Goal: Obtain resource: Obtain resource

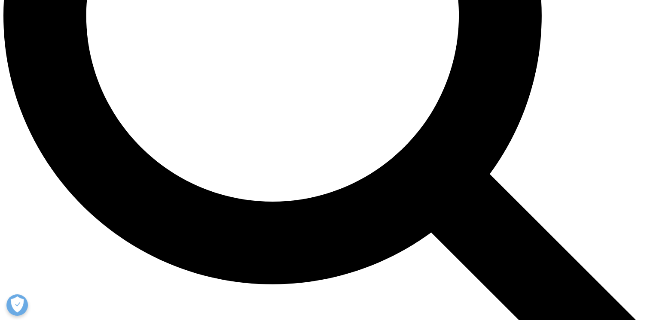
scroll to position [928, 0]
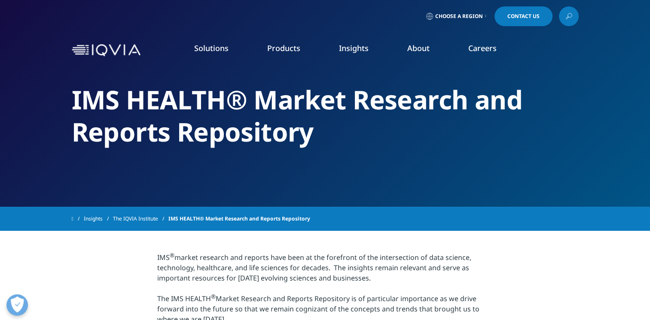
click at [466, 14] on span "Choose a Region" at bounding box center [459, 16] width 48 height 7
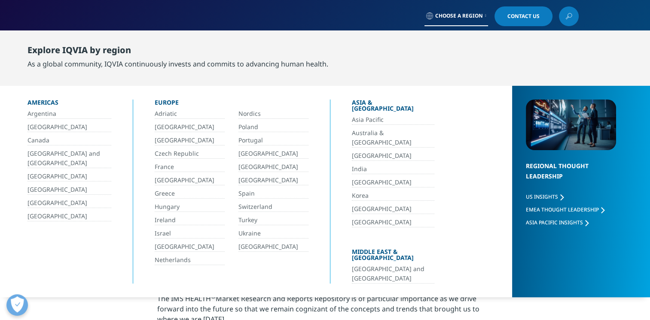
click at [363, 204] on link "[GEOGRAPHIC_DATA]" at bounding box center [393, 209] width 82 height 10
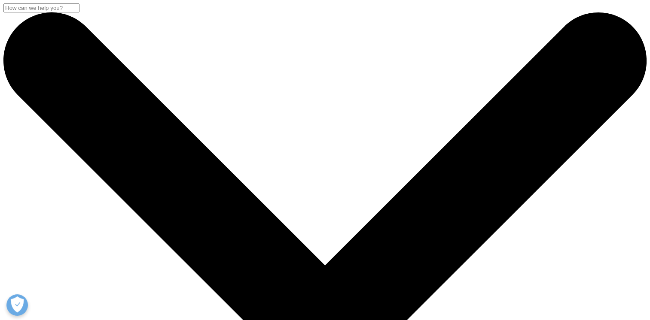
click at [79, 12] on input "Search" at bounding box center [41, 7] width 76 height 9
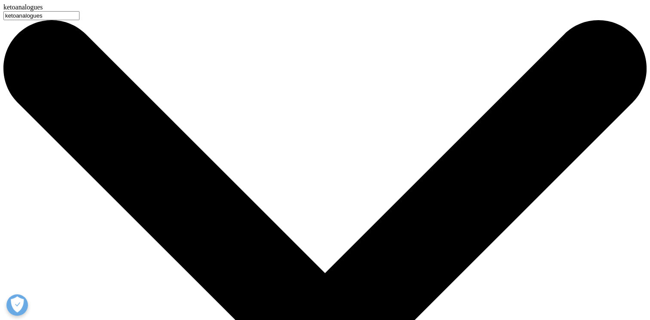
type input "ketoanalogues"
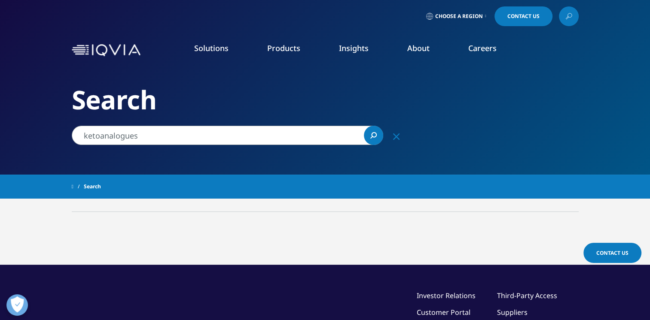
drag, startPoint x: 0, startPoint y: 0, endPoint x: 326, endPoint y: 47, distance: 329.8
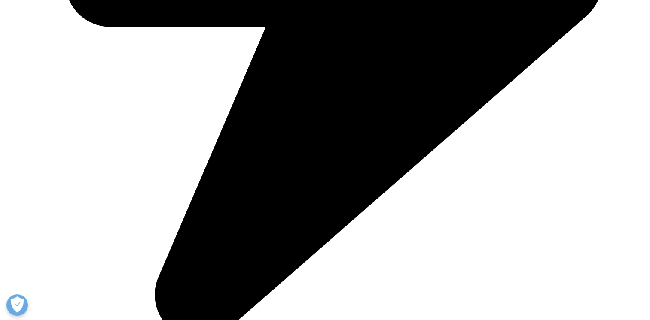
scroll to position [589, 0]
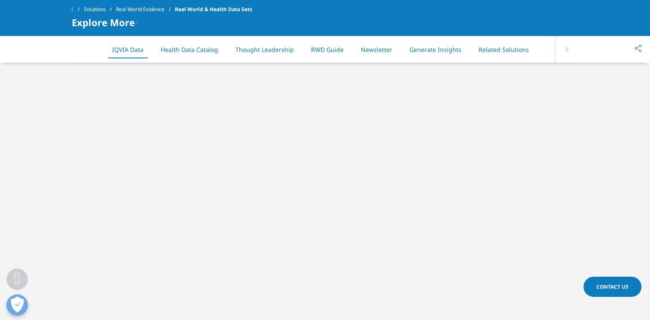
scroll to position [278, 0]
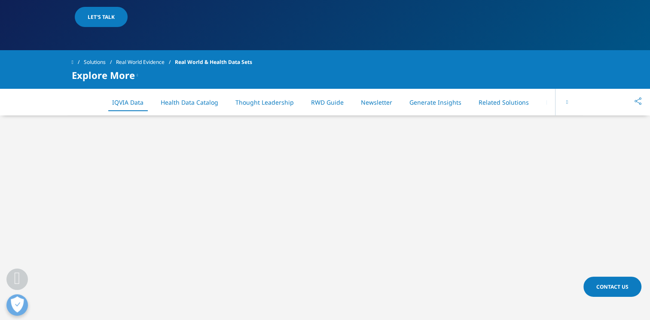
click at [198, 107] on li "Health Data Catalog" at bounding box center [189, 102] width 75 height 25
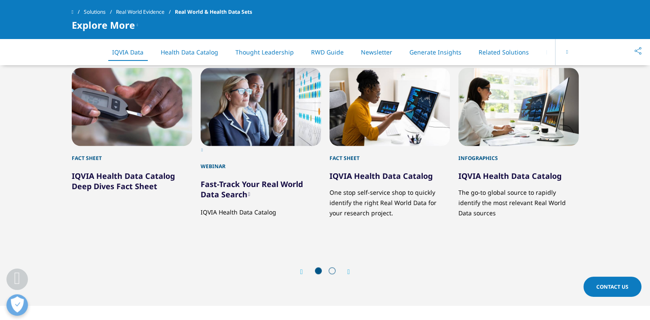
scroll to position [993, 0]
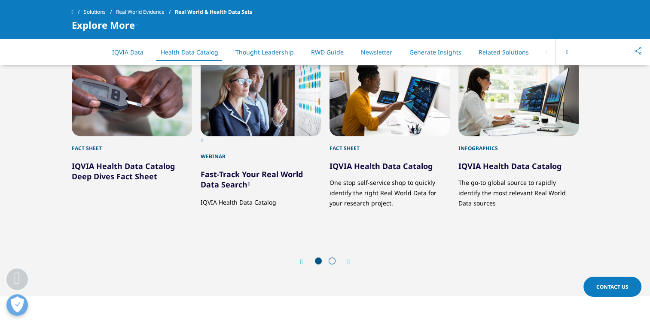
click at [345, 263] on div "Next" at bounding box center [344, 262] width 11 height 8
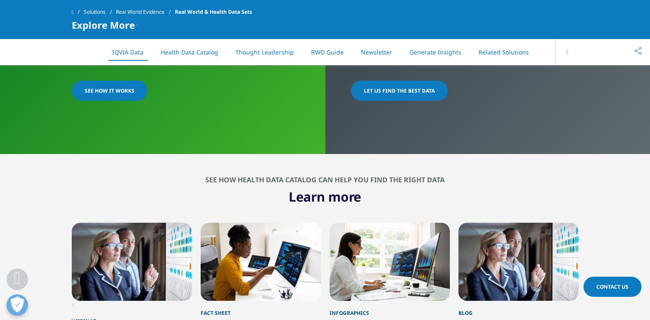
scroll to position [842, 0]
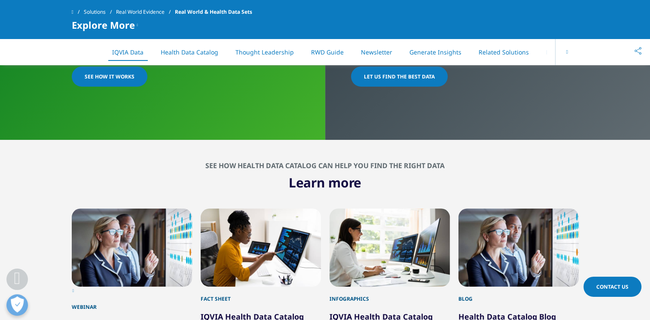
click at [238, 272] on div "3 / 5" at bounding box center [261, 248] width 120 height 78
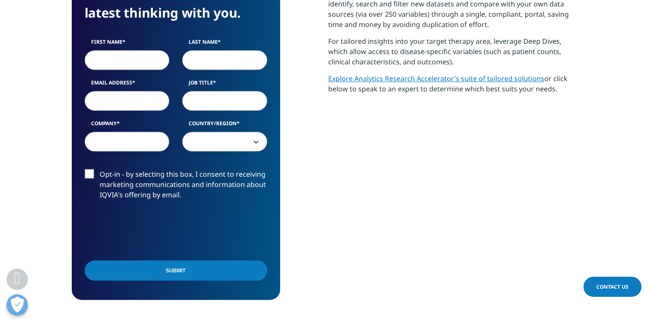
scroll to position [464, 0]
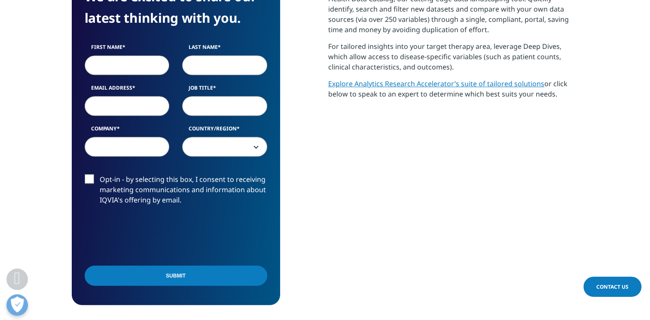
click at [141, 68] on input "First Name" at bounding box center [127, 65] width 85 height 20
type input "Ivy"
type input "Batungbacal"
type input "ivybatungbacal@gmail.com"
select select "Philippines"
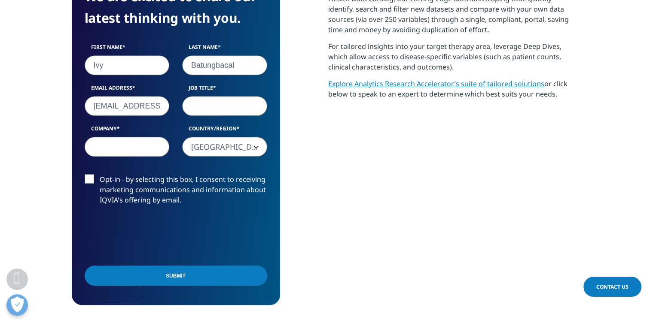
click at [242, 115] on input "Job Title" at bounding box center [224, 106] width 85 height 20
type input "territory manager"
type input "CORBRIDGE"
click at [90, 183] on label "Opt-in - by selecting this box, I consent to receiving marketing communications…" at bounding box center [176, 192] width 183 height 36
click at [100, 174] on input "Opt-in - by selecting this box, I consent to receiving marketing communications…" at bounding box center [100, 174] width 0 height 0
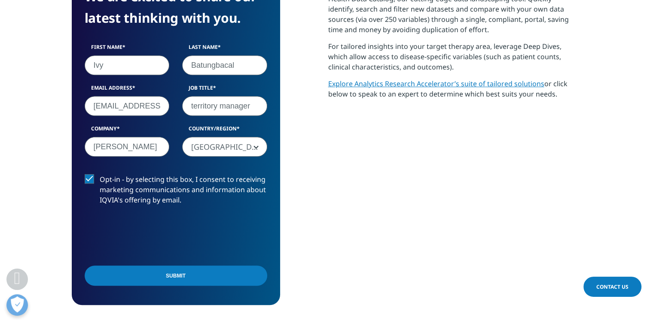
click at [135, 273] on input "Submit" at bounding box center [176, 276] width 183 height 20
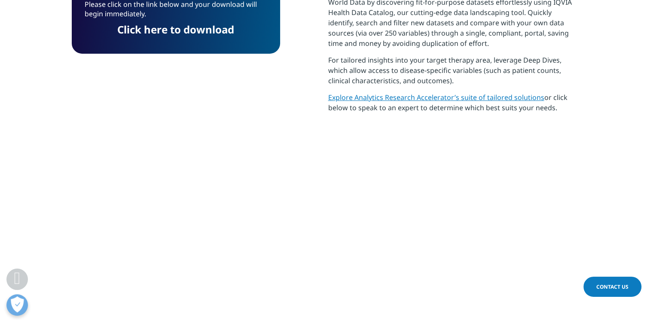
scroll to position [4, 4]
click at [223, 28] on link "Click here to download" at bounding box center [175, 29] width 117 height 14
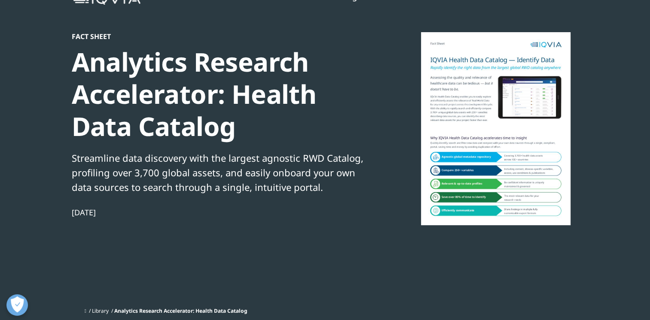
scroll to position [0, 0]
